Goal: Task Accomplishment & Management: Use online tool/utility

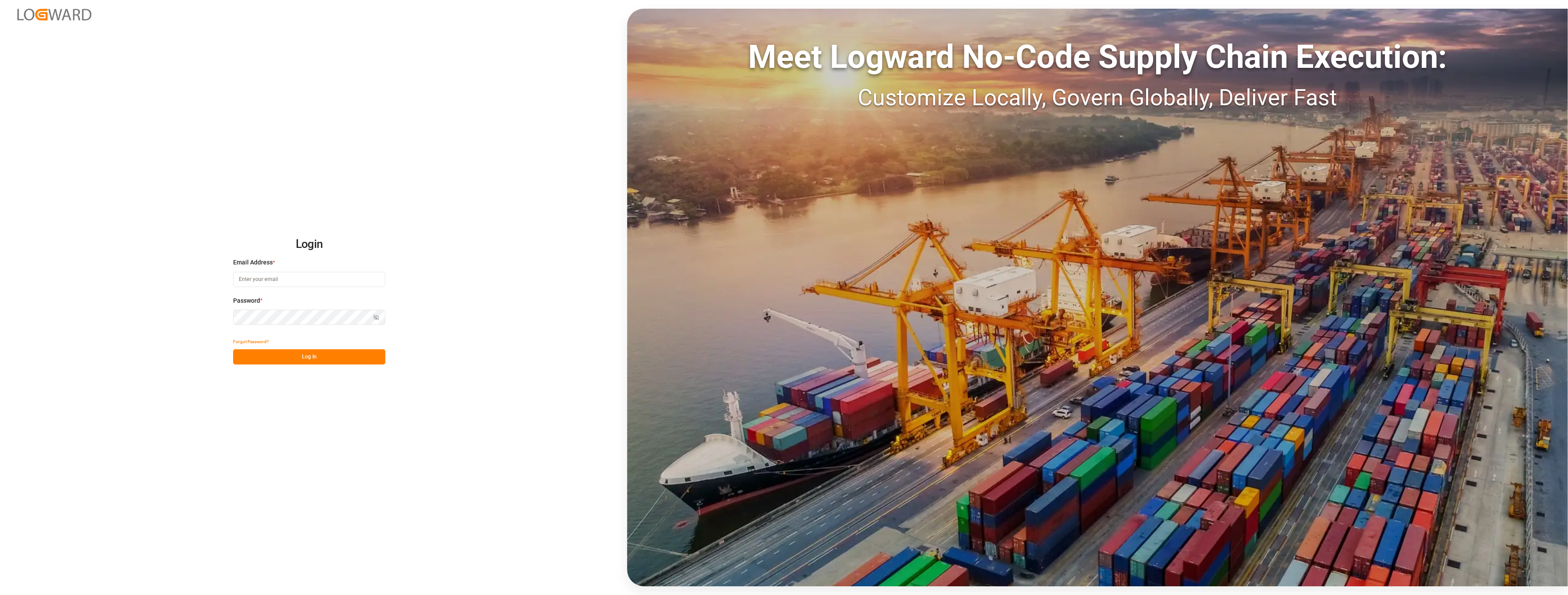
type input "[PERSON_NAME][EMAIL_ADDRESS][PERSON_NAME][DOMAIN_NAME]"
click at [310, 363] on button "Log In" at bounding box center [309, 357] width 152 height 15
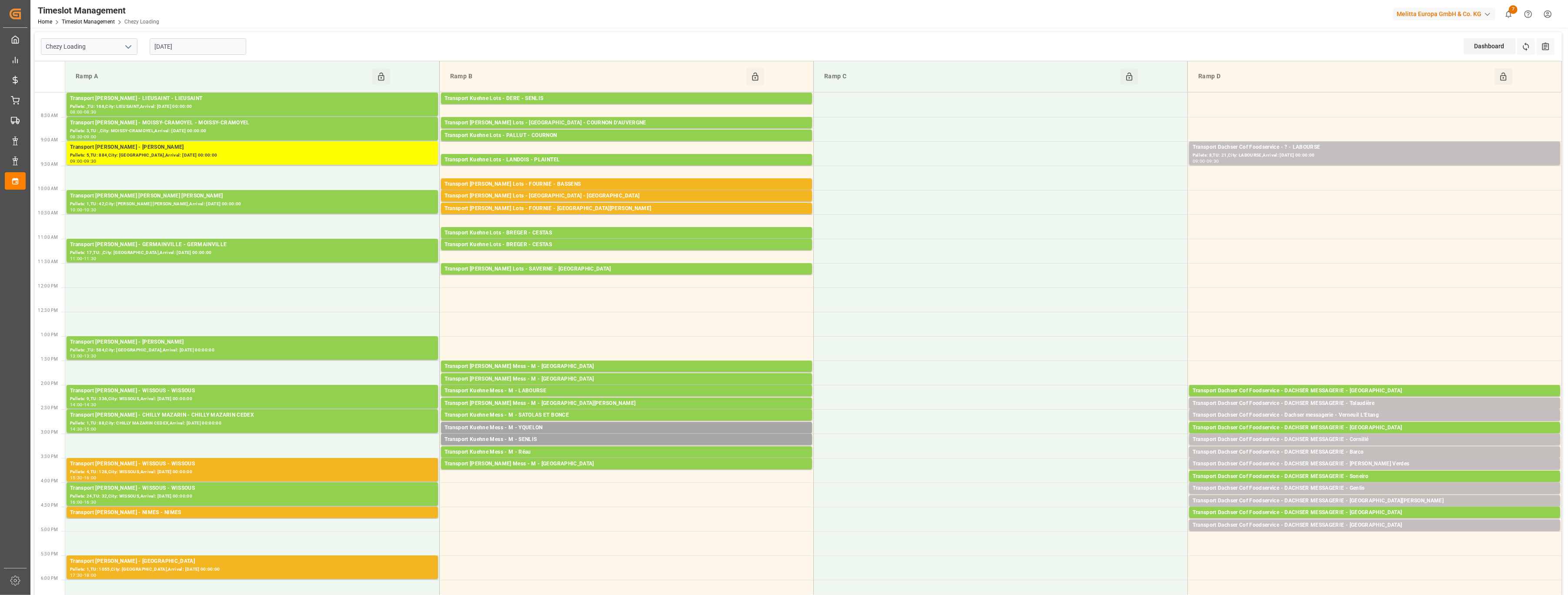
click at [126, 49] on icon "open menu" at bounding box center [128, 47] width 10 height 10
click at [113, 82] on div "Chezy Unloading" at bounding box center [89, 85] width 96 height 19
type input "Chezy Unloading"
